Goal: Navigation & Orientation: Find specific page/section

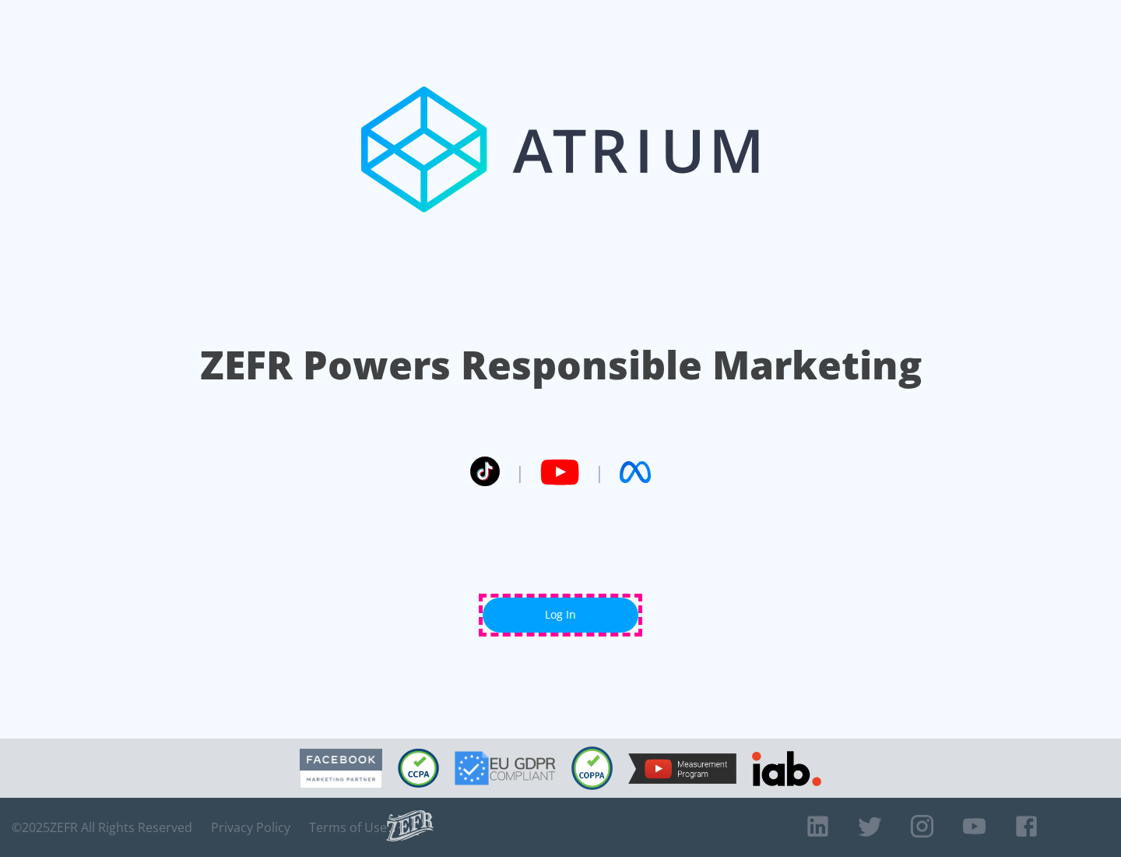
click at [561, 614] on link "Log In" at bounding box center [561, 614] width 156 height 35
